Goal: Information Seeking & Learning: Compare options

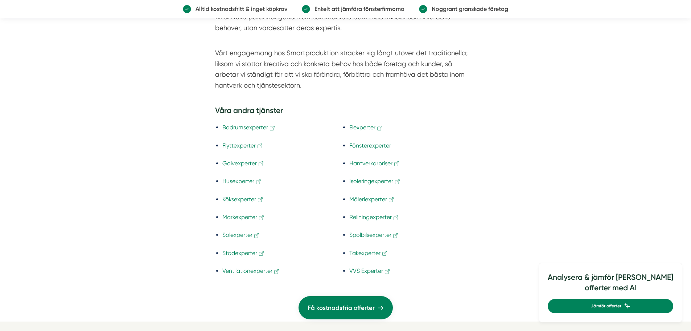
scroll to position [2177, 0]
click at [371, 140] on link "Fönsterexperter" at bounding box center [370, 143] width 42 height 7
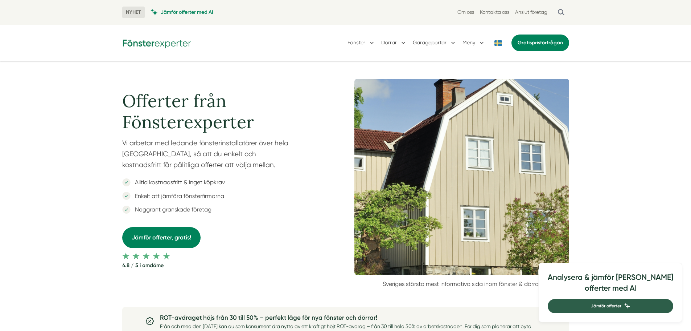
click at [622, 305] on span "Jämför offerter" at bounding box center [606, 305] width 30 height 7
